Goal: Navigation & Orientation: Find specific page/section

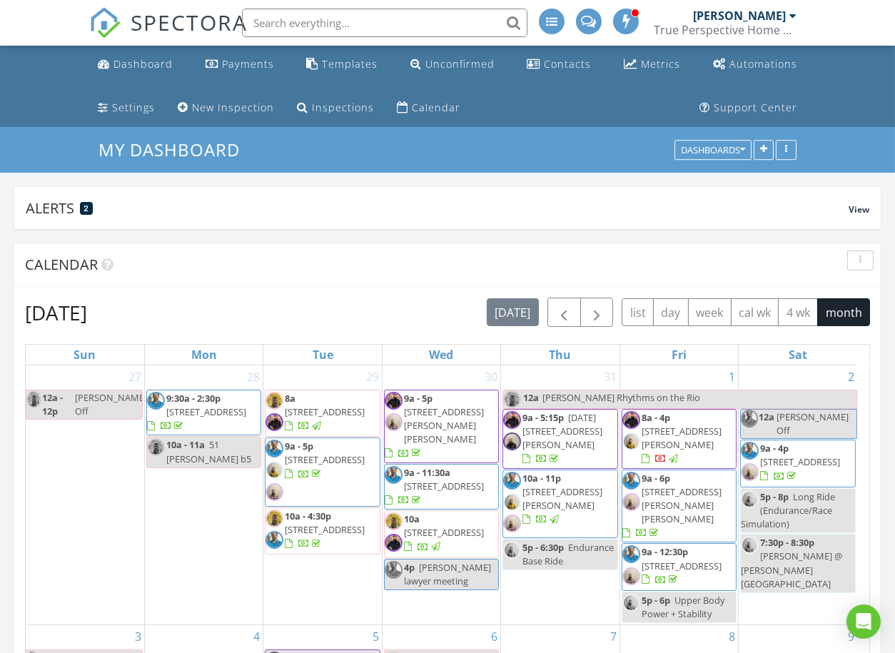
scroll to position [2538, 920]
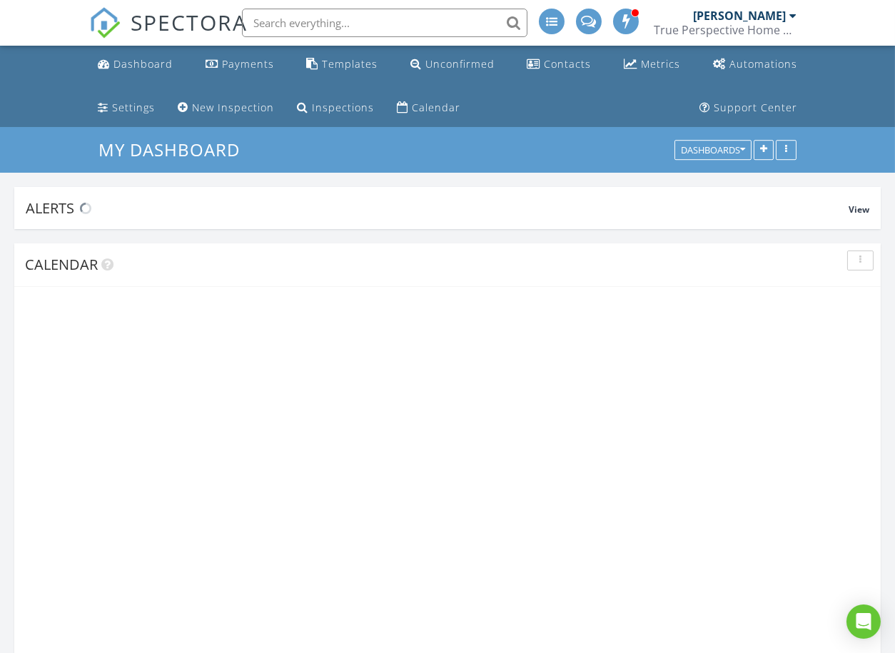
scroll to position [2538, 920]
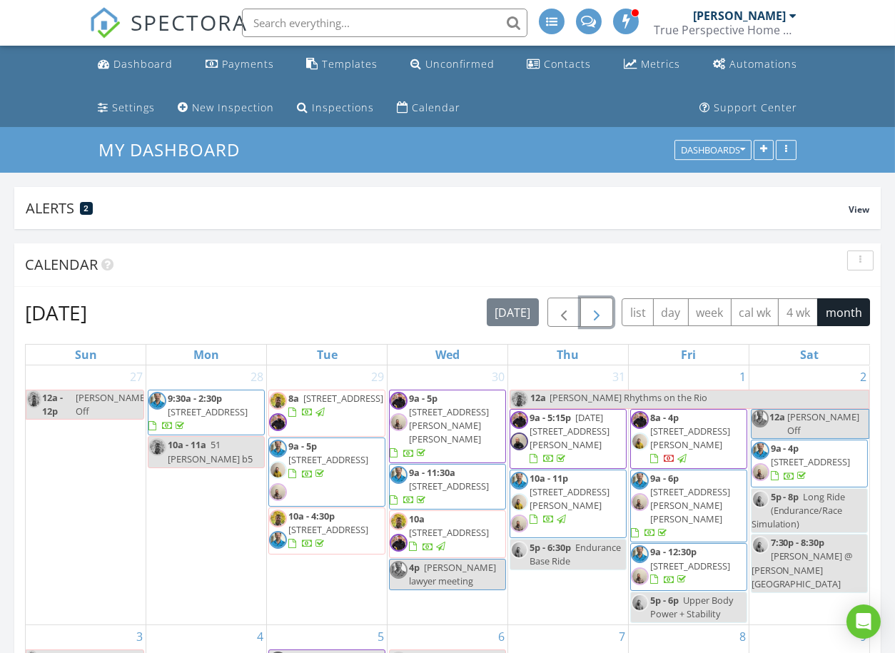
click at [598, 311] on span "button" at bounding box center [596, 312] width 17 height 17
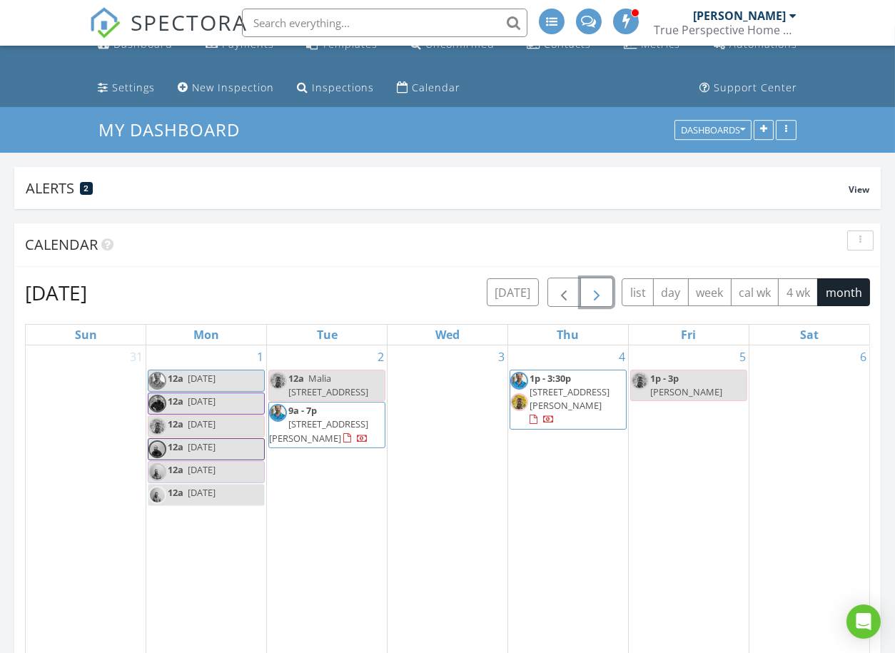
scroll to position [0, 0]
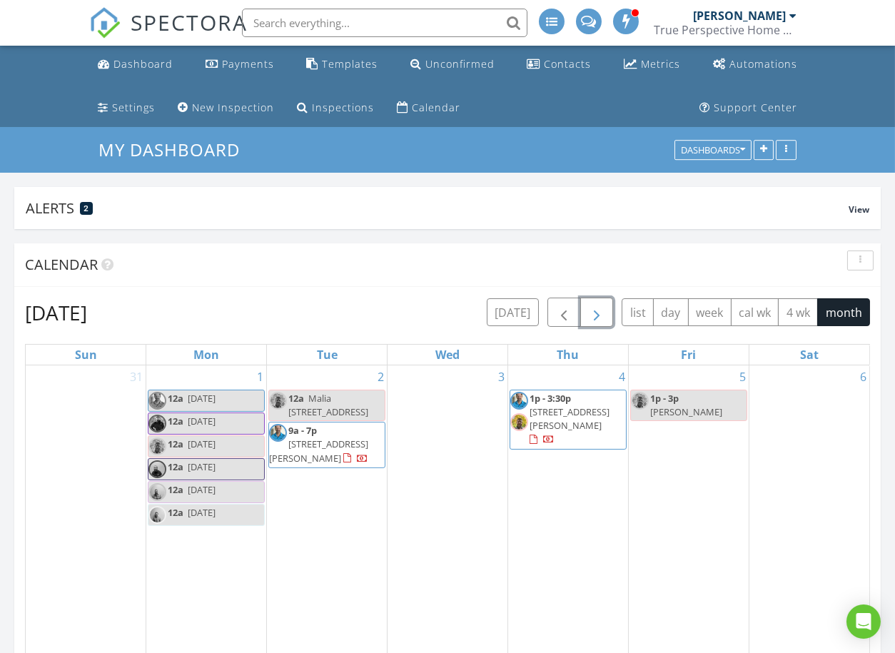
click at [603, 321] on span "button" at bounding box center [596, 312] width 17 height 17
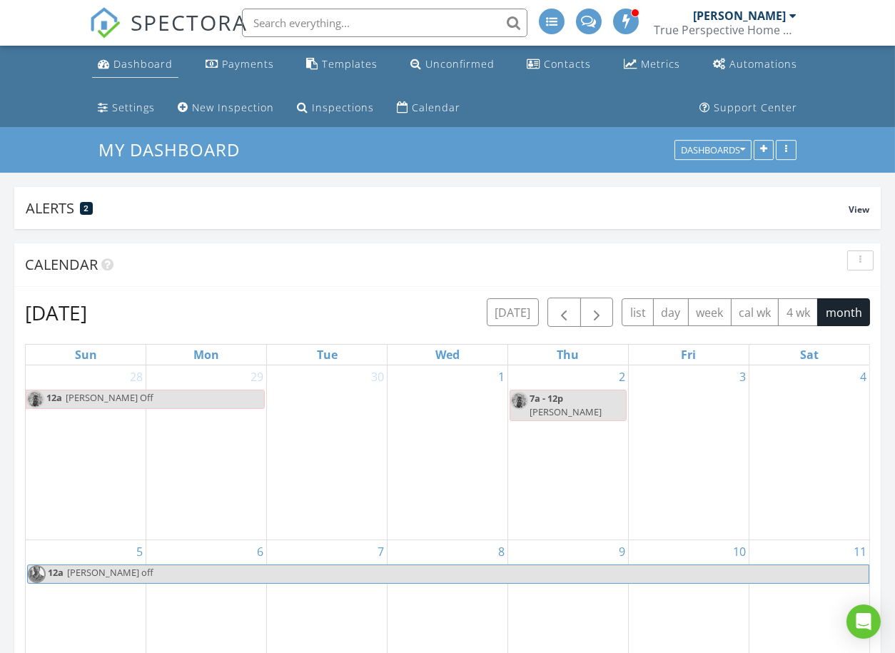
click at [149, 59] on div "Dashboard" at bounding box center [143, 64] width 59 height 14
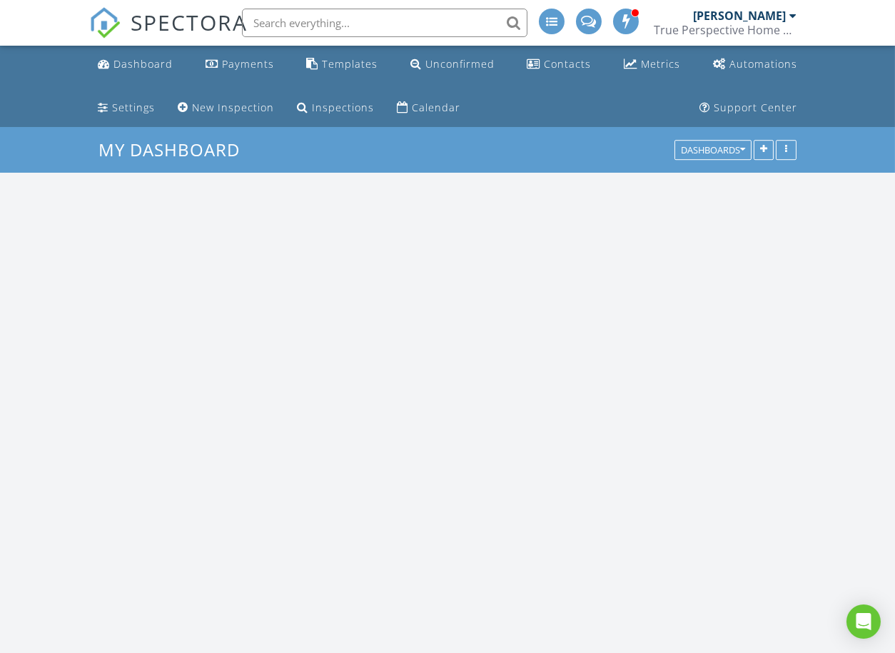
scroll to position [2538, 920]
